Goal: Transaction & Acquisition: Book appointment/travel/reservation

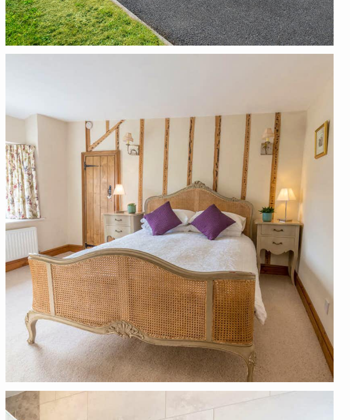
scroll to position [22135, 0]
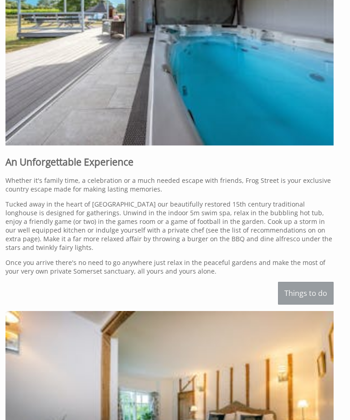
scroll to position [586, 0]
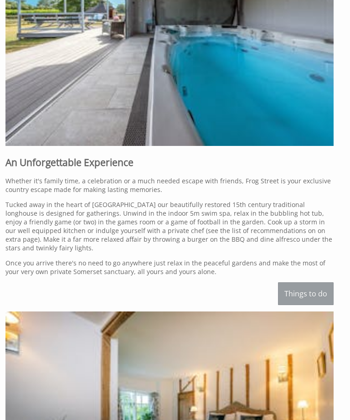
click at [299, 296] on link "Things to do" at bounding box center [306, 293] width 56 height 23
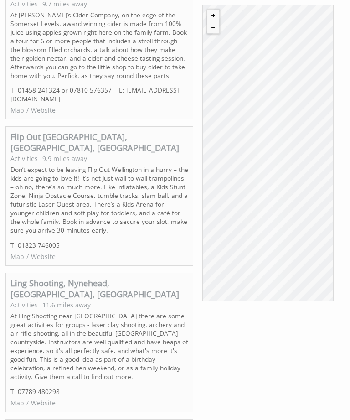
scroll to position [4028, 0]
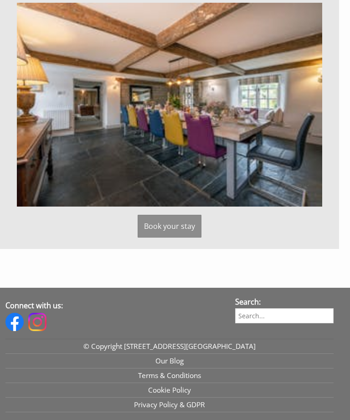
scroll to position [2374, 0]
click at [151, 238] on link "Book your stay" at bounding box center [170, 226] width 64 height 23
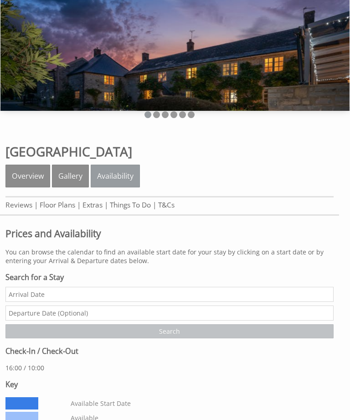
scroll to position [54, 0]
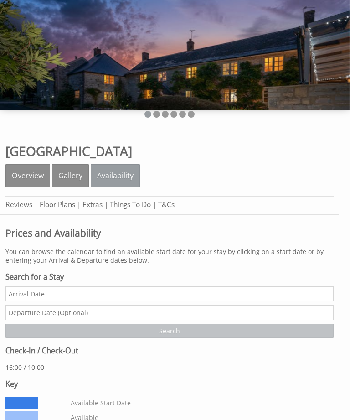
click at [11, 299] on input "Date" at bounding box center [169, 294] width 329 height 15
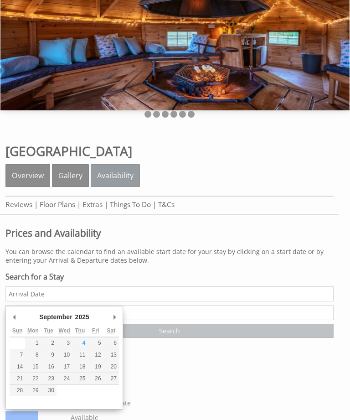
scroll to position [55, 0]
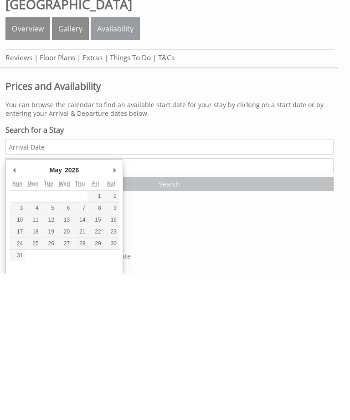
type input "[DATE]"
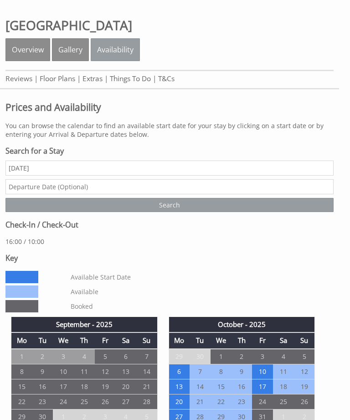
scroll to position [180, 0]
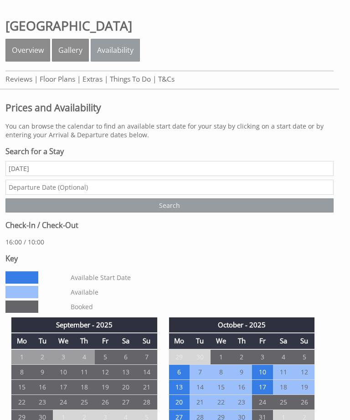
click at [13, 191] on input "text" at bounding box center [169, 187] width 329 height 15
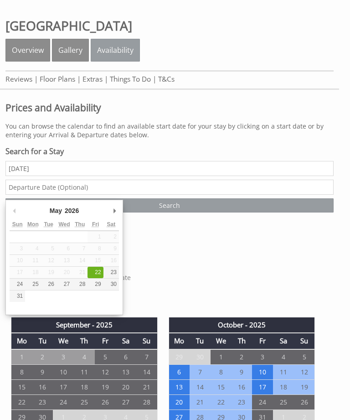
scroll to position [179, 0]
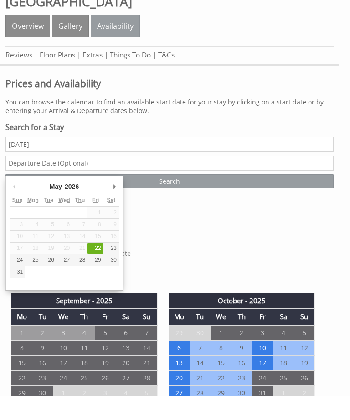
type input "[DATE]"
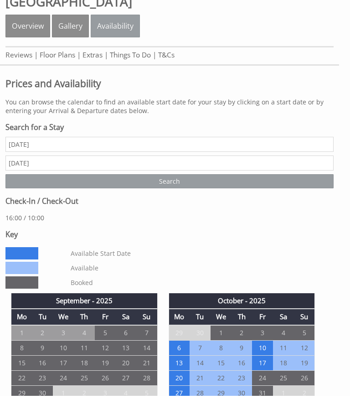
scroll to position [204, 0]
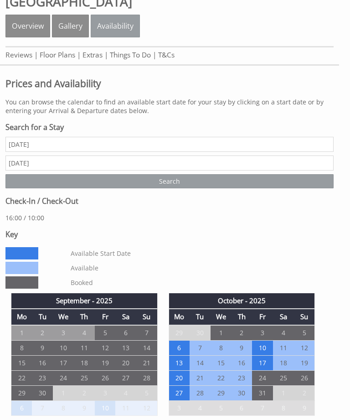
click at [154, 188] on input "Search" at bounding box center [169, 181] width 329 height 14
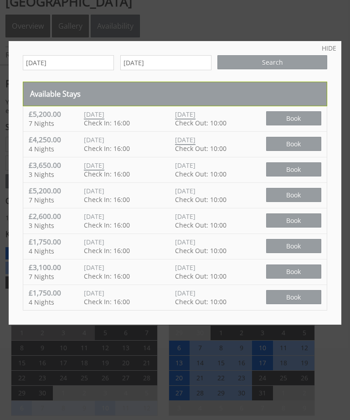
click at [247, 377] on div at bounding box center [175, 210] width 350 height 420
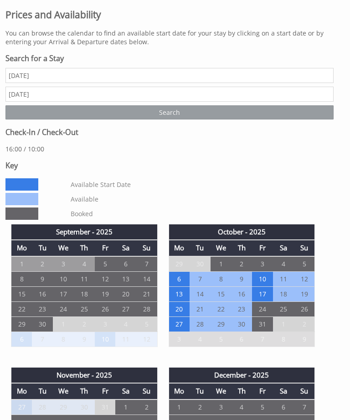
scroll to position [275, 0]
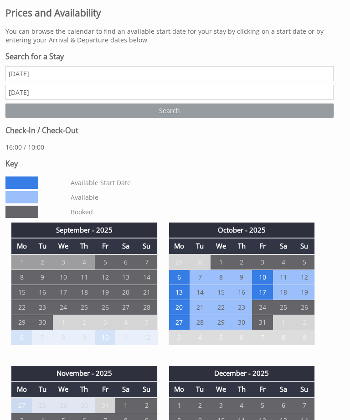
click at [179, 118] on input "Search" at bounding box center [169, 111] width 329 height 14
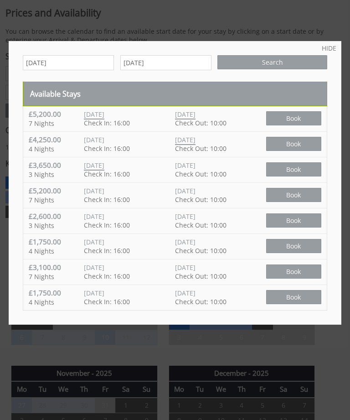
click at [298, 120] on span "Book" at bounding box center [293, 118] width 55 height 14
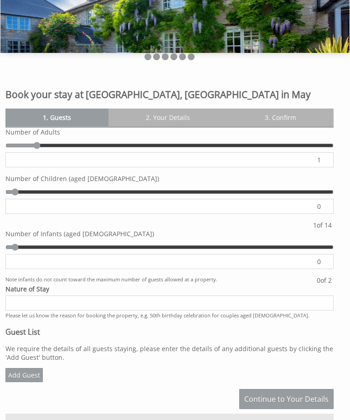
scroll to position [110, 0]
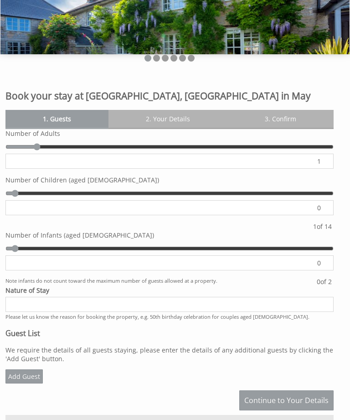
click at [329, 164] on input "1" at bounding box center [169, 161] width 329 height 15
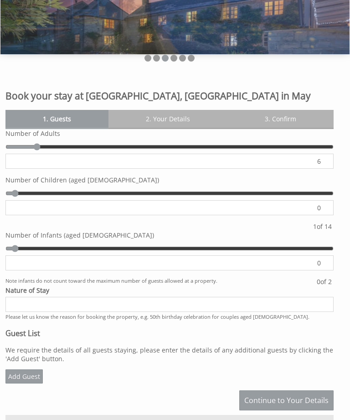
type input "6"
click at [331, 208] on input "0" at bounding box center [169, 207] width 329 height 15
type input "6"
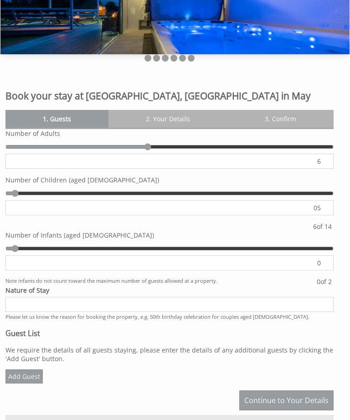
type input "0"
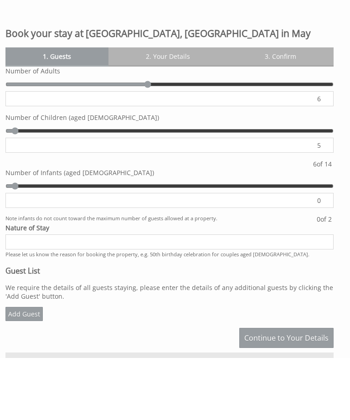
type input "5"
click at [8, 297] on input "Nature of Stay" at bounding box center [169, 304] width 329 height 15
type input "5"
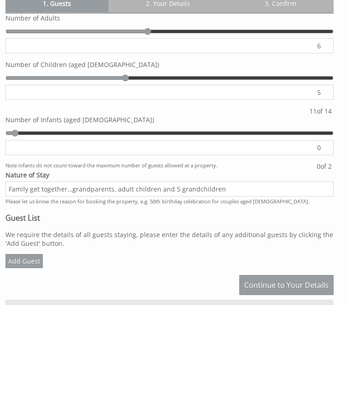
click at [149, 297] on input "Family get together…grandparents, adult children and 5 grandchildren" at bounding box center [169, 304] width 329 height 15
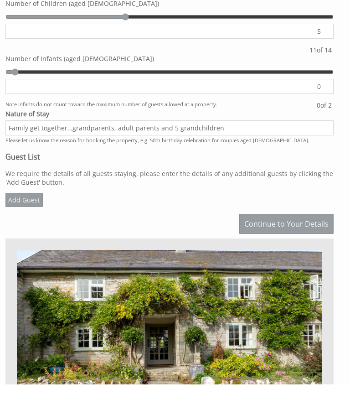
scroll to position [259, 0]
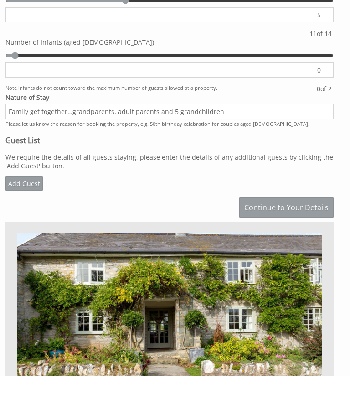
type input "Family get together…grandparents, adult parents and 5 grandchildren"
click at [21, 221] on link "Add Guest" at bounding box center [23, 228] width 37 height 14
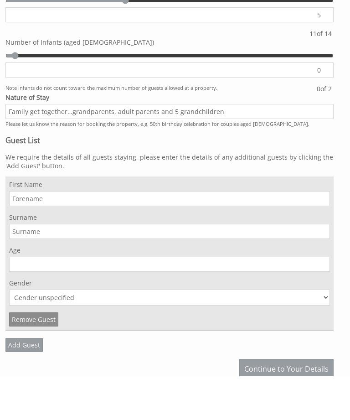
scroll to position [303, 0]
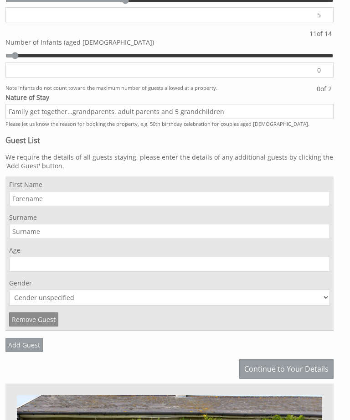
click at [17, 206] on input "First Name" at bounding box center [169, 198] width 321 height 15
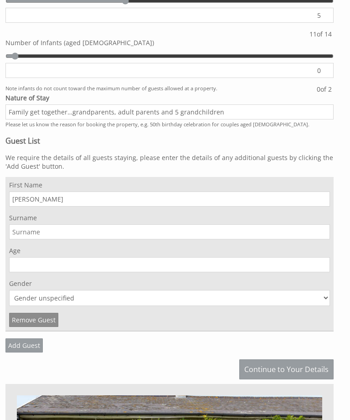
type input "[PERSON_NAME]"
click at [16, 240] on input "Surname" at bounding box center [169, 231] width 321 height 15
type input "Turford"
click at [16, 272] on input "Age" at bounding box center [169, 264] width 321 height 15
type input "7"
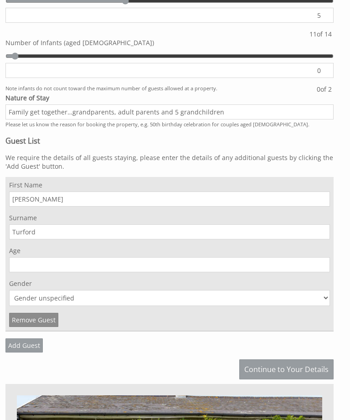
click at [18, 272] on input "Age" at bounding box center [169, 264] width 321 height 15
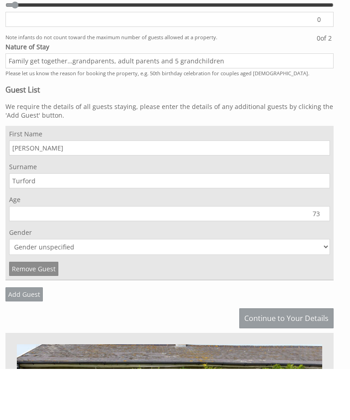
type input "73"
click at [328, 290] on select "Gender unspecified Gender [DEMOGRAPHIC_DATA] Gender [DEMOGRAPHIC_DATA]" at bounding box center [169, 298] width 321 height 16
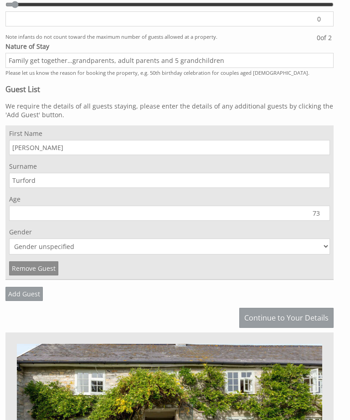
select select "gender_[DEMOGRAPHIC_DATA]"
click at [18, 301] on link "Add Guest" at bounding box center [23, 294] width 37 height 14
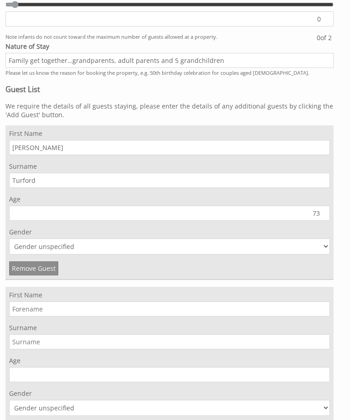
click at [17, 317] on input "First Name" at bounding box center [169, 309] width 321 height 15
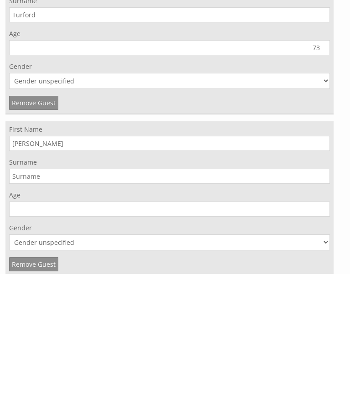
type input "[PERSON_NAME]"
click at [16, 315] on input "Surname" at bounding box center [169, 322] width 321 height 15
type input "Turford"
click at [15, 348] on input "Age" at bounding box center [169, 355] width 321 height 15
type input "73"
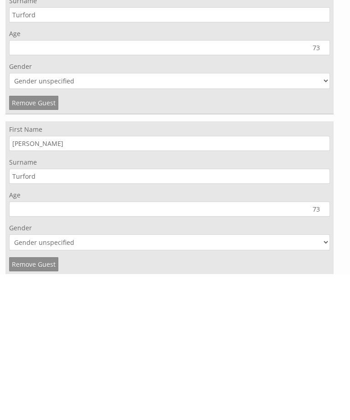
click at [328, 381] on select "Gender unspecified Gender [DEMOGRAPHIC_DATA] Gender [DEMOGRAPHIC_DATA]" at bounding box center [169, 389] width 321 height 16
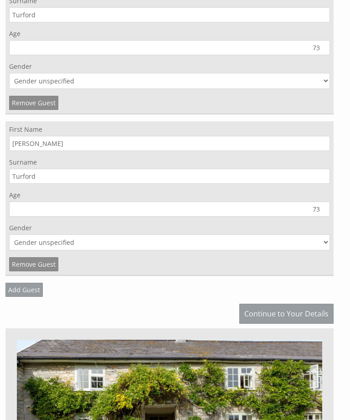
select select "gender_[DEMOGRAPHIC_DATA]"
click at [21, 297] on link "Add Guest" at bounding box center [23, 290] width 37 height 14
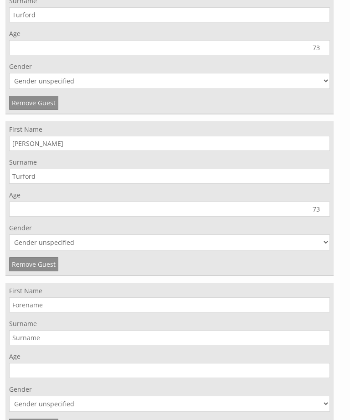
click at [18, 313] on input "First Name" at bounding box center [169, 304] width 321 height 15
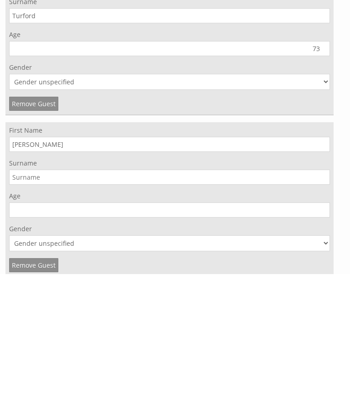
type input "[PERSON_NAME]"
click at [17, 316] on input "Surname" at bounding box center [169, 323] width 321 height 15
type input "Turford"
click at [41, 349] on input "Age" at bounding box center [169, 356] width 321 height 15
type input "42"
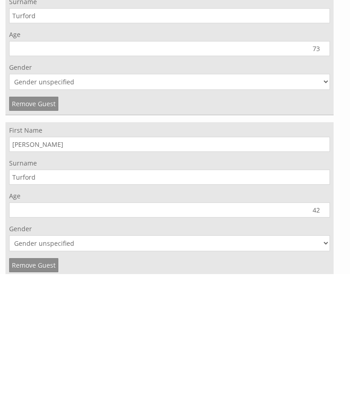
click at [329, 381] on select "Gender unspecified Gender [DEMOGRAPHIC_DATA] Gender [DEMOGRAPHIC_DATA]" at bounding box center [169, 389] width 321 height 16
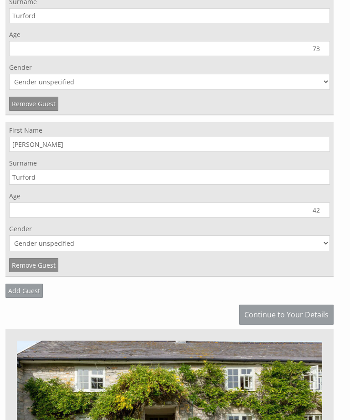
select select "gender_[DEMOGRAPHIC_DATA]"
click at [19, 298] on link "Add Guest" at bounding box center [23, 291] width 37 height 14
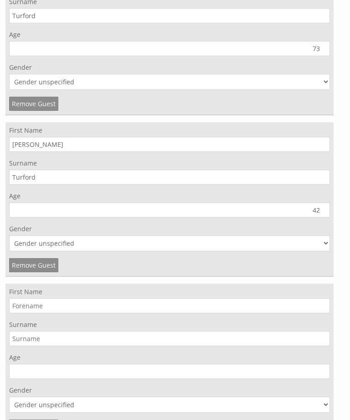
click at [12, 313] on input "First Name" at bounding box center [169, 305] width 321 height 15
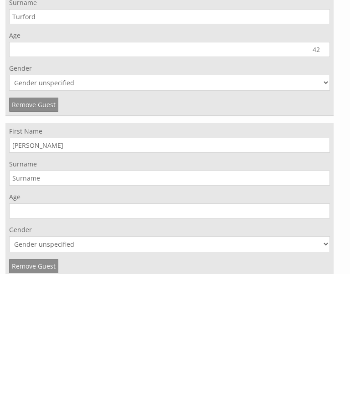
type input "[PERSON_NAME]"
click at [21, 317] on input "Surname" at bounding box center [169, 324] width 321 height 15
type input "Turford"
click at [17, 350] on input "Age" at bounding box center [169, 357] width 321 height 15
type input "43"
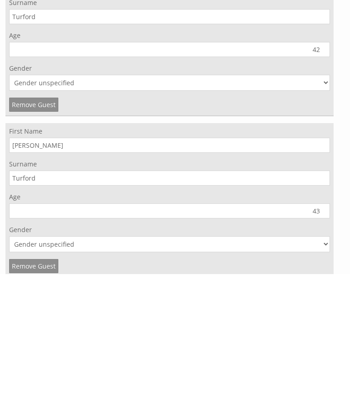
click at [329, 382] on select "Gender unspecified Gender [DEMOGRAPHIC_DATA] Gender [DEMOGRAPHIC_DATA]" at bounding box center [169, 390] width 321 height 16
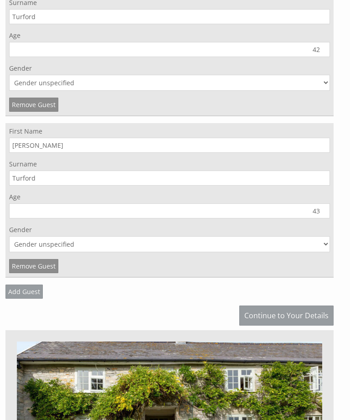
select select "gender_[DEMOGRAPHIC_DATA]"
click at [18, 299] on link "Add Guest" at bounding box center [23, 292] width 37 height 14
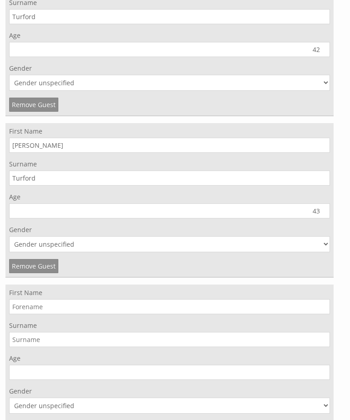
click at [17, 314] on input "First Name" at bounding box center [169, 306] width 321 height 15
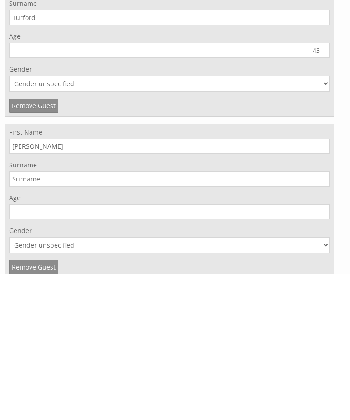
type input "[PERSON_NAME]"
click at [15, 318] on input "Surname" at bounding box center [169, 325] width 321 height 15
type input "[PERSON_NAME]"
click at [23, 350] on input "Age" at bounding box center [169, 357] width 321 height 15
type input "38"
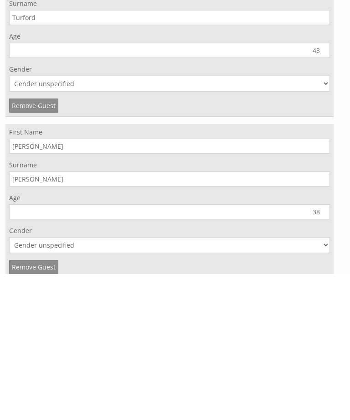
click at [326, 383] on select "Gender unspecified Gender [DEMOGRAPHIC_DATA] Gender [DEMOGRAPHIC_DATA]" at bounding box center [169, 391] width 321 height 16
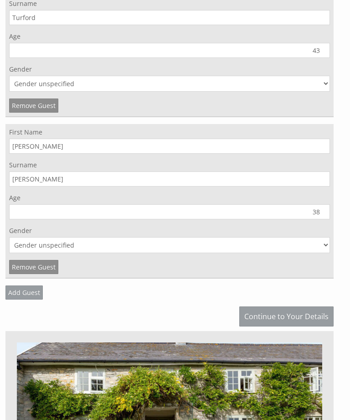
select select "gender_[DEMOGRAPHIC_DATA]"
click at [15, 299] on link "Add Guest" at bounding box center [23, 293] width 37 height 14
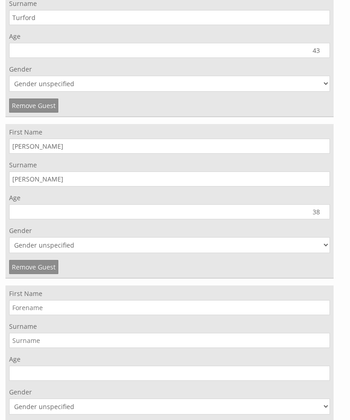
click at [16, 315] on input "First Name" at bounding box center [169, 307] width 321 height 15
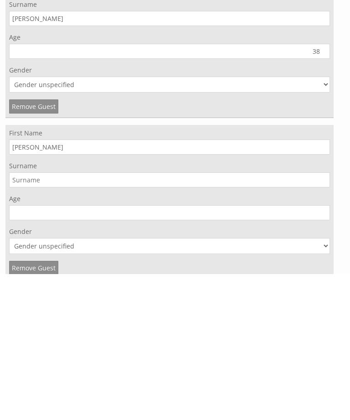
type input "[PERSON_NAME]"
click at [18, 318] on input "Surname" at bounding box center [169, 325] width 321 height 15
type input "[PERSON_NAME]"
click at [322, 351] on input "Age" at bounding box center [169, 358] width 321 height 15
type input "38"
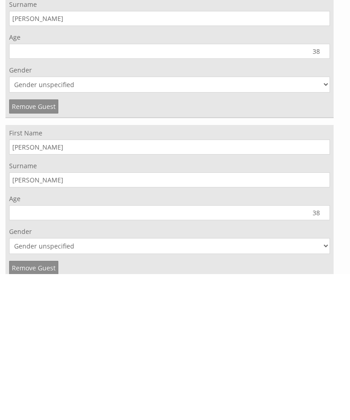
click at [328, 384] on select "Gender unspecified Gender [DEMOGRAPHIC_DATA] Gender [DEMOGRAPHIC_DATA]" at bounding box center [169, 392] width 321 height 16
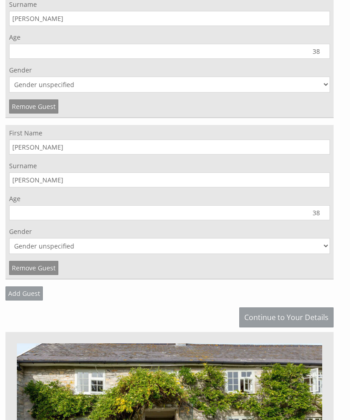
select select "gender_[DEMOGRAPHIC_DATA]"
click at [21, 298] on link "Add Guest" at bounding box center [23, 294] width 37 height 14
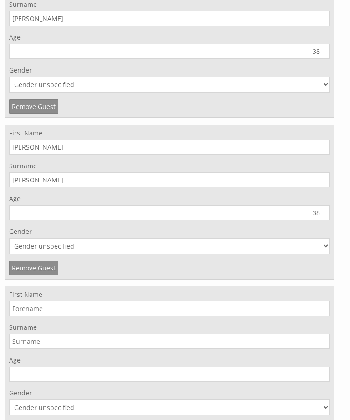
click at [18, 314] on input "First Name" at bounding box center [169, 308] width 321 height 15
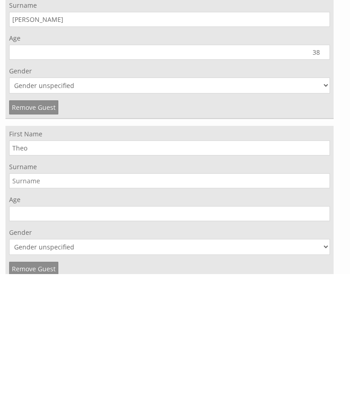
type input "Theo"
click at [16, 319] on input "Surname" at bounding box center [169, 326] width 321 height 15
type input "Turford"
click at [75, 352] on input "Age" at bounding box center [169, 359] width 321 height 15
type input "11"
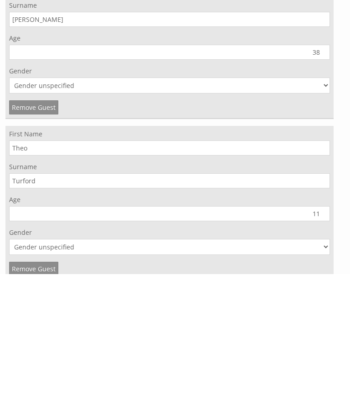
click at [330, 385] on select "Gender unspecified Gender [DEMOGRAPHIC_DATA] Gender [DEMOGRAPHIC_DATA]" at bounding box center [169, 393] width 321 height 16
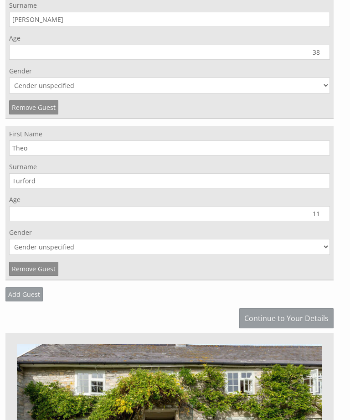
select select "gender_[DEMOGRAPHIC_DATA]"
click at [16, 301] on link "Add Guest" at bounding box center [23, 294] width 37 height 14
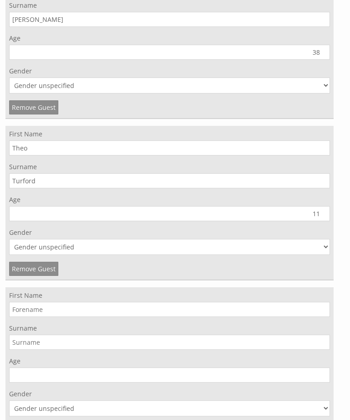
click at [14, 311] on input "First Name" at bounding box center [169, 309] width 321 height 15
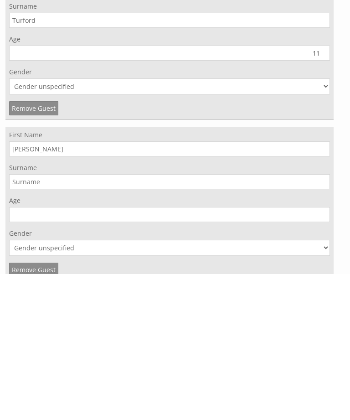
type input "[PERSON_NAME]"
click at [14, 320] on input "Surname" at bounding box center [169, 327] width 321 height 15
type input "Turford"
click at [23, 353] on input "Age" at bounding box center [169, 360] width 321 height 15
type input "9"
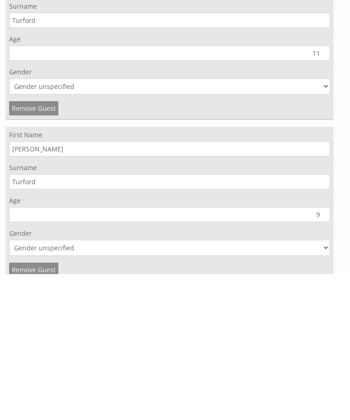
click at [327, 386] on select "Gender unspecified Gender [DEMOGRAPHIC_DATA] Gender [DEMOGRAPHIC_DATA]" at bounding box center [169, 394] width 321 height 16
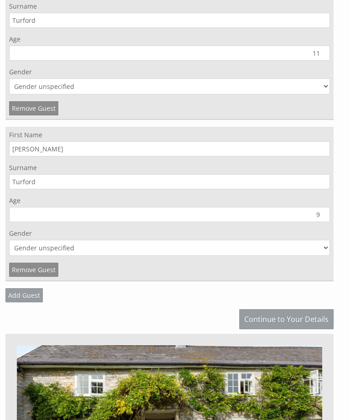
select select "gender_[DEMOGRAPHIC_DATA]"
click at [17, 299] on link "Add Guest" at bounding box center [23, 295] width 37 height 14
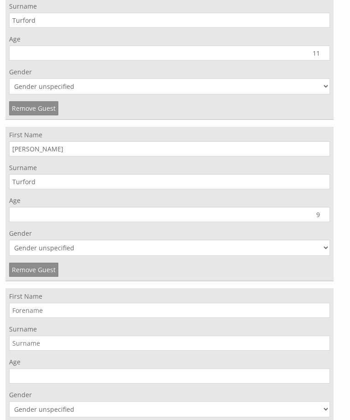
click at [15, 312] on input "First Name" at bounding box center [169, 310] width 321 height 15
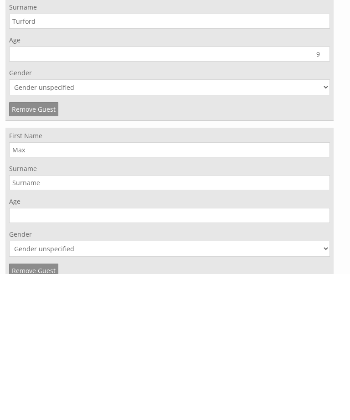
type input "Max"
click at [23, 321] on input "Surname" at bounding box center [169, 328] width 321 height 15
type input "Turford"
click at [16, 354] on input "Age" at bounding box center [169, 361] width 321 height 15
type input "6"
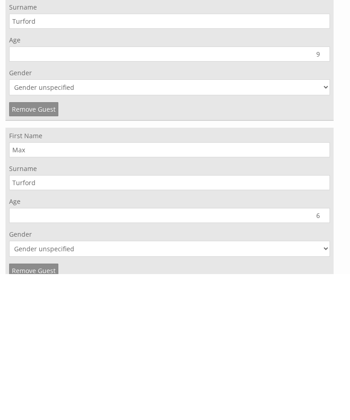
click at [329, 387] on select "Gender unspecified Gender [DEMOGRAPHIC_DATA] Gender [DEMOGRAPHIC_DATA]" at bounding box center [169, 395] width 321 height 16
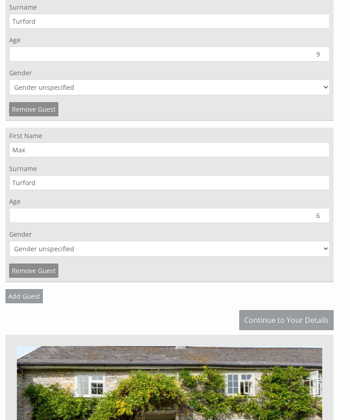
select select "gender_[DEMOGRAPHIC_DATA]"
click at [18, 300] on link "Add Guest" at bounding box center [23, 296] width 37 height 14
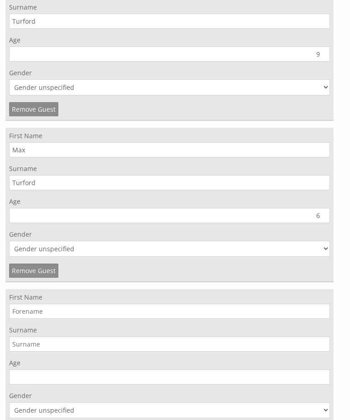
click at [13, 314] on input "First Name" at bounding box center [169, 311] width 321 height 15
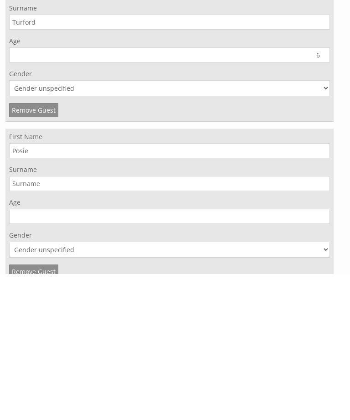
type input "Posie"
click at [14, 322] on input "Surname" at bounding box center [169, 329] width 321 height 15
type input "[PERSON_NAME]"
click at [20, 355] on input "Age" at bounding box center [169, 362] width 321 height 15
type input "6"
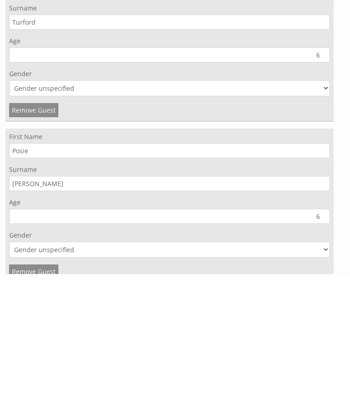
click at [328, 388] on select "Gender unspecified Gender [DEMOGRAPHIC_DATA] Gender [DEMOGRAPHIC_DATA]" at bounding box center [169, 396] width 321 height 16
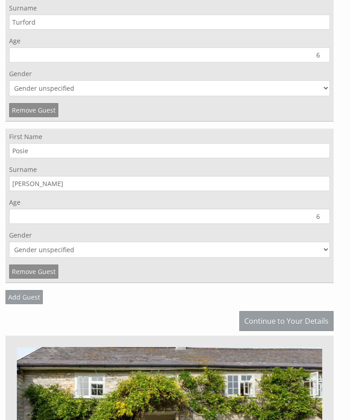
select select "gender_[DEMOGRAPHIC_DATA]"
click at [17, 298] on link "Add Guest" at bounding box center [23, 297] width 37 height 14
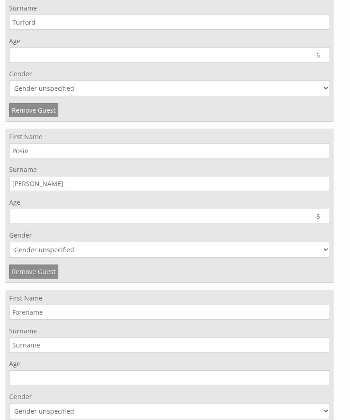
click at [15, 314] on input "First Name" at bounding box center [169, 312] width 321 height 15
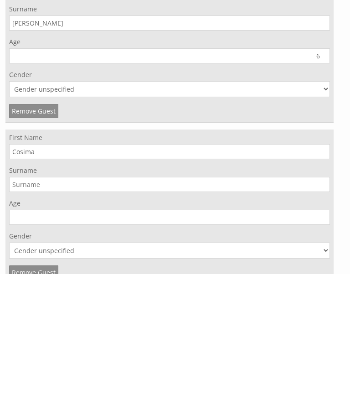
type input "Cosima"
click at [16, 323] on input "Surname" at bounding box center [169, 330] width 321 height 15
type input "[PERSON_NAME]"
click at [19, 356] on input "Age" at bounding box center [169, 363] width 321 height 15
type input "4"
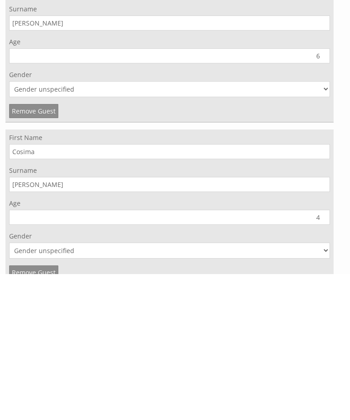
click at [329, 389] on select "Gender unspecified Gender [DEMOGRAPHIC_DATA] Gender [DEMOGRAPHIC_DATA]" at bounding box center [169, 397] width 321 height 16
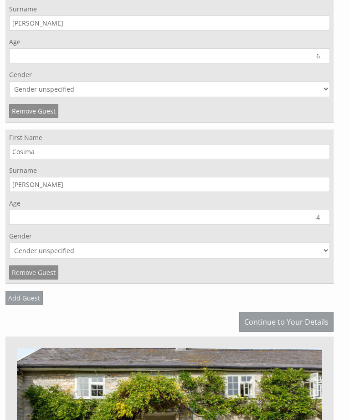
select select "gender_[DEMOGRAPHIC_DATA]"
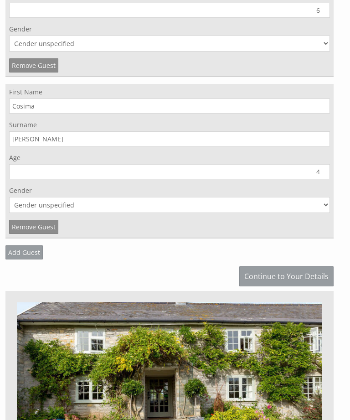
scroll to position [2011, 0]
click at [297, 277] on link "Continue to Your Details" at bounding box center [287, 276] width 94 height 20
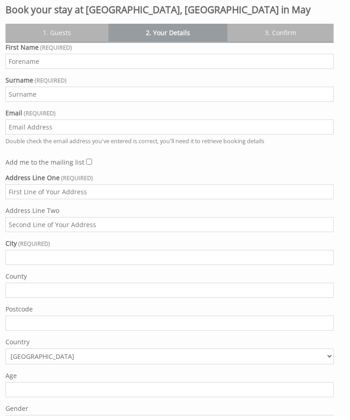
scroll to position [197, 0]
click at [14, 66] on input "First Name" at bounding box center [169, 60] width 329 height 15
type input "[PERSON_NAME]"
click at [13, 101] on input "Surname" at bounding box center [169, 93] width 329 height 15
type input "Turford"
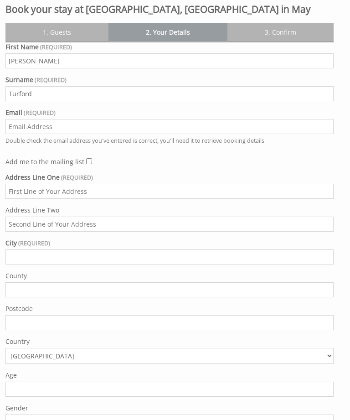
click at [13, 134] on input "Email" at bounding box center [169, 126] width 329 height 15
type input "[EMAIL_ADDRESS][DOMAIN_NAME]"
click at [13, 199] on input "Address Line One" at bounding box center [169, 191] width 329 height 15
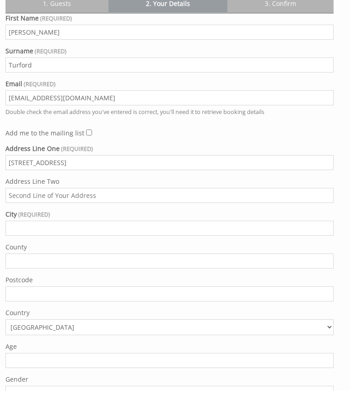
type input "[STREET_ADDRESS]"
click at [16, 250] on input "City" at bounding box center [169, 257] width 329 height 15
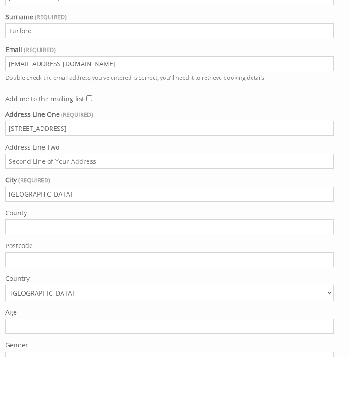
type input "[GEOGRAPHIC_DATA]"
click at [11, 283] on input "County" at bounding box center [169, 290] width 329 height 15
type input "[GEOGRAPHIC_DATA]"
click at [11, 316] on input "Postcode" at bounding box center [169, 323] width 329 height 15
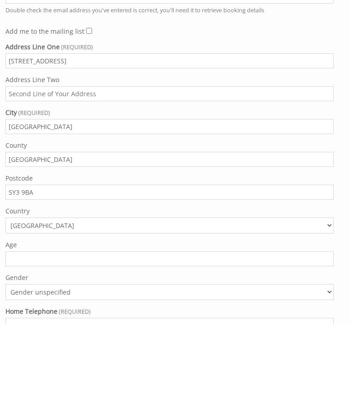
scroll to position [232, 0]
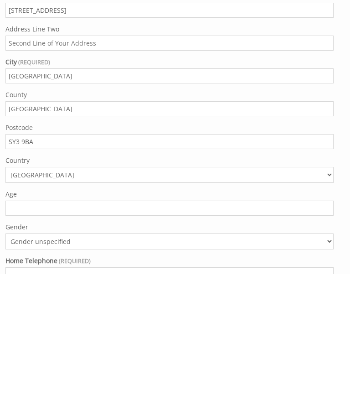
type input "SY3 9BA"
click at [13, 347] on input "Age" at bounding box center [169, 354] width 329 height 15
type input "72"
click at [331, 380] on select "Gender unspecified Gender [DEMOGRAPHIC_DATA] Gender [DEMOGRAPHIC_DATA]" at bounding box center [169, 388] width 329 height 16
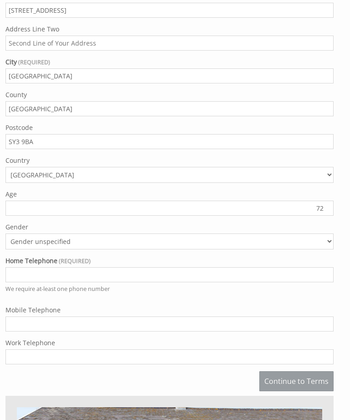
select select "gender_[DEMOGRAPHIC_DATA]"
click at [20, 282] on input "Home Telephone" at bounding box center [169, 274] width 329 height 15
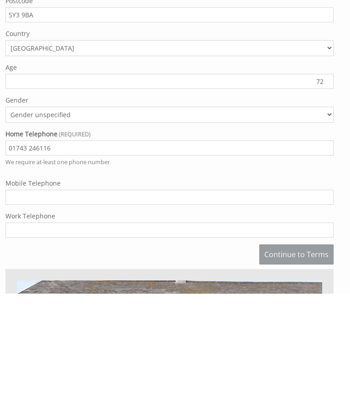
type input "01743 246116"
click at [16, 317] on input "Mobile Telephone" at bounding box center [169, 324] width 329 height 15
type input "07929 910878"
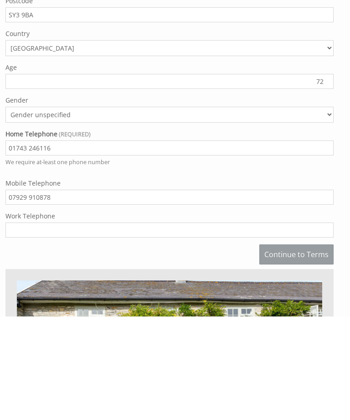
scroll to position [402, 0]
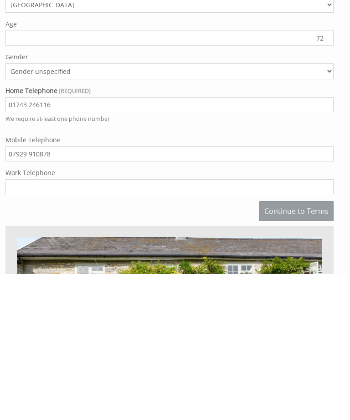
click at [315, 347] on link "Continue to Terms" at bounding box center [297, 357] width 74 height 20
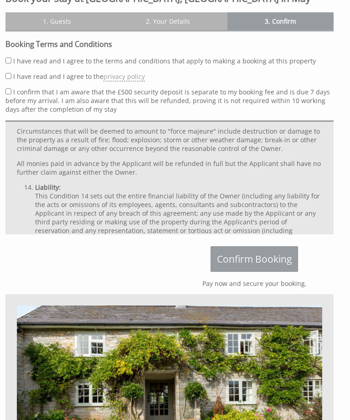
scroll to position [1485, 0]
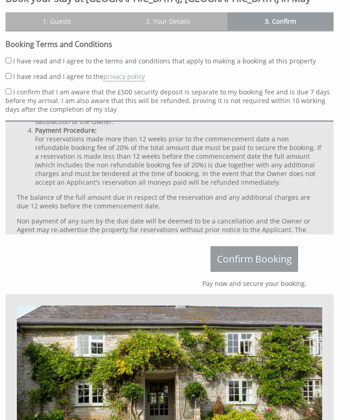
click at [5, 63] on input "I have read and I agree to the terms and conditions that apply to making a book…" at bounding box center [8, 60] width 6 height 6
checkbox input "true"
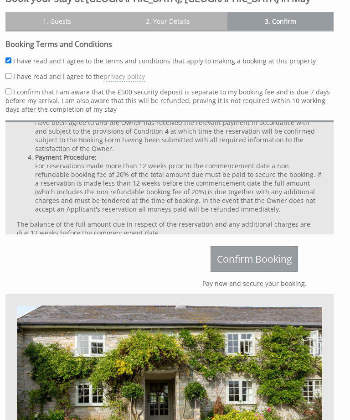
click at [6, 79] on input "I have read and I agree to the privacy policy" at bounding box center [8, 76] width 6 height 6
checkbox input "true"
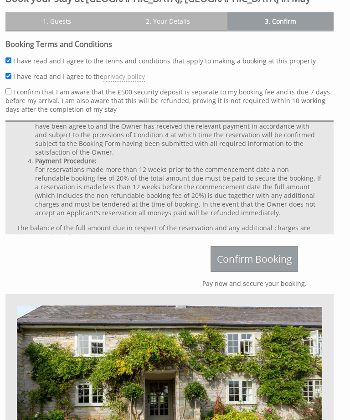
scroll to position [197, 0]
click at [6, 94] on input "I confirm that I am aware that the £500 security deposit is separate to my book…" at bounding box center [8, 92] width 6 height 6
checkbox input "true"
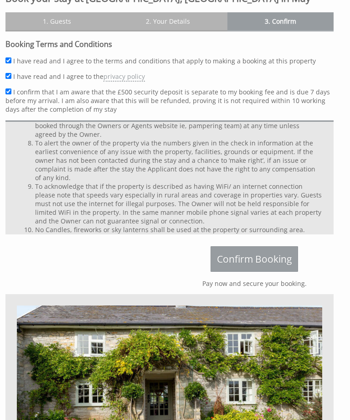
scroll to position [1097, 0]
click at [235, 265] on span "Confirm Booking" at bounding box center [254, 259] width 75 height 13
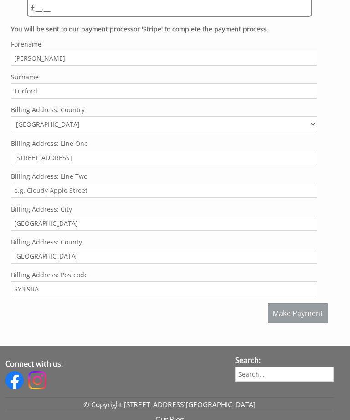
scroll to position [917, 0]
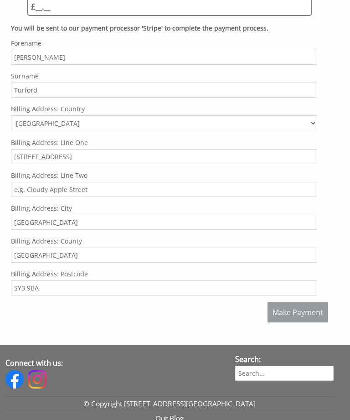
click at [283, 318] on span "Make Payment" at bounding box center [298, 313] width 51 height 10
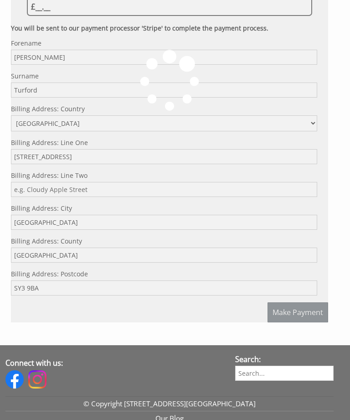
scroll to position [946, 0]
